Goal: Task Accomplishment & Management: Manage account settings

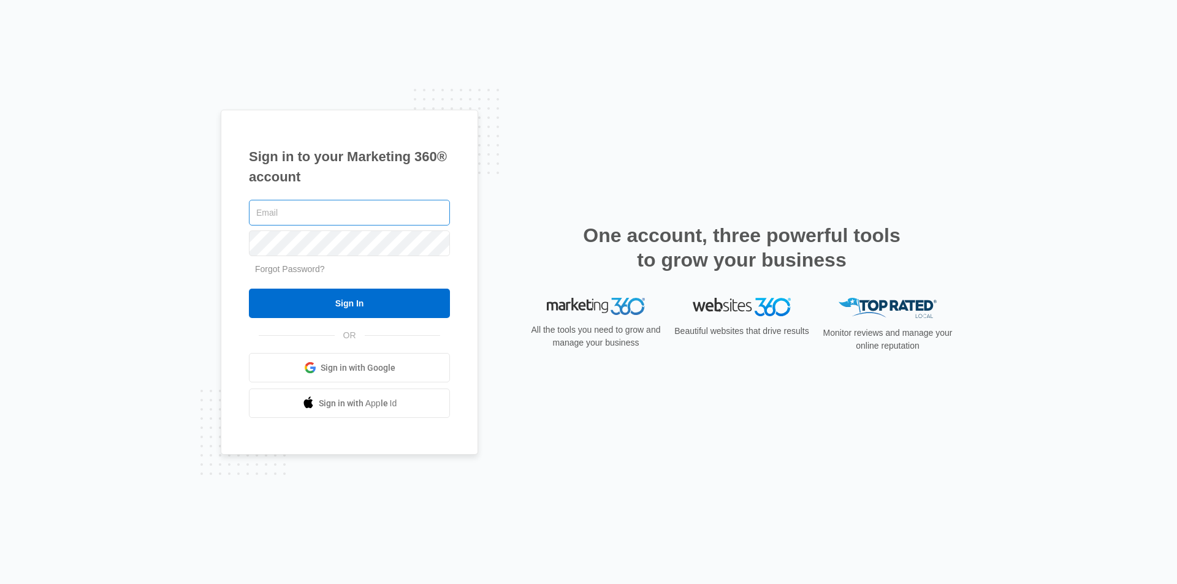
type input "[EMAIL_ADDRESS][DOMAIN_NAME]"
click at [337, 216] on input "[EMAIL_ADDRESS][DOMAIN_NAME]" at bounding box center [349, 213] width 201 height 26
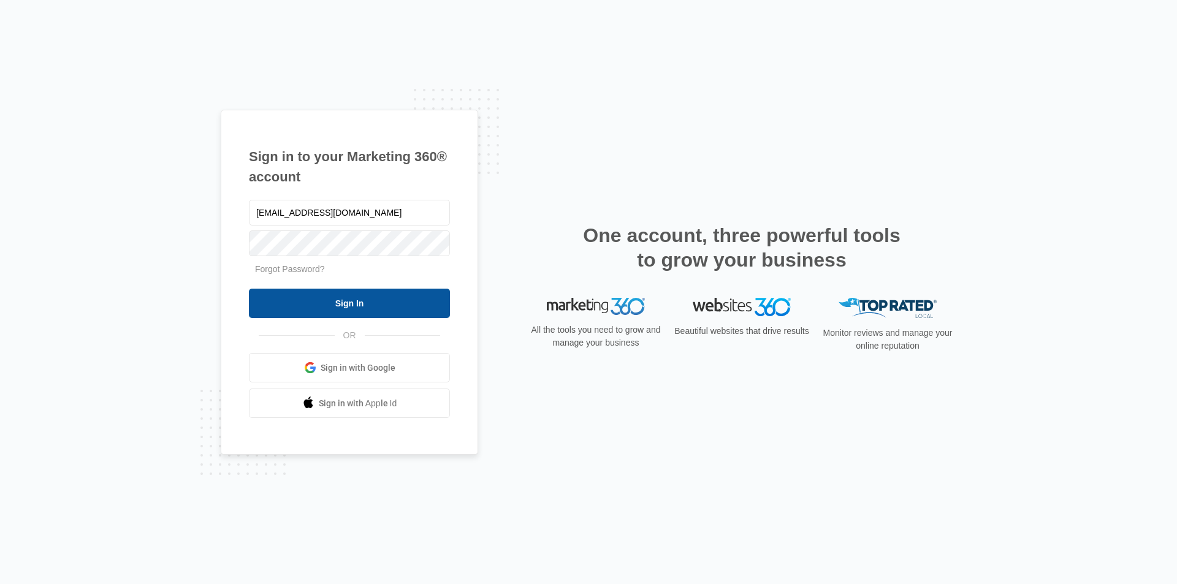
click at [353, 307] on input "Sign In" at bounding box center [349, 303] width 201 height 29
